Goal: Task Accomplishment & Management: Use online tool/utility

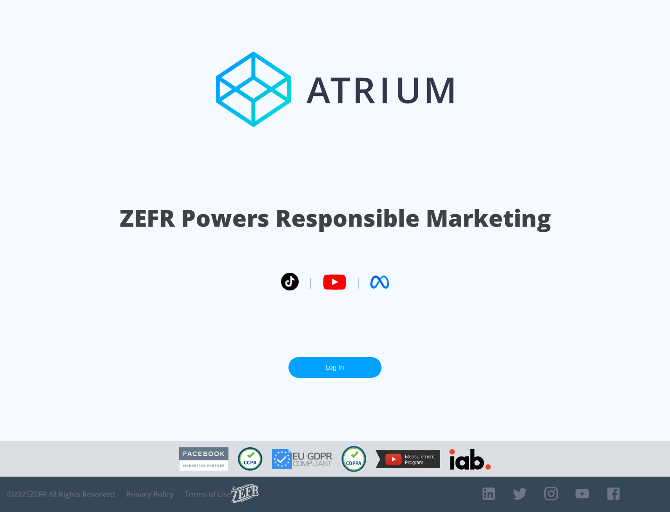
click at [335, 367] on link "Log In" at bounding box center [334, 367] width 93 height 21
